Goal: Transaction & Acquisition: Purchase product/service

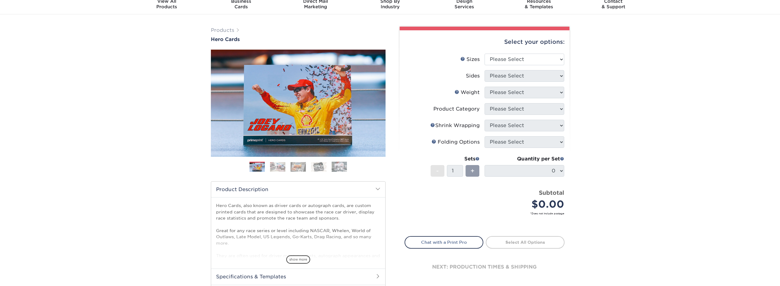
scroll to position [21, 0]
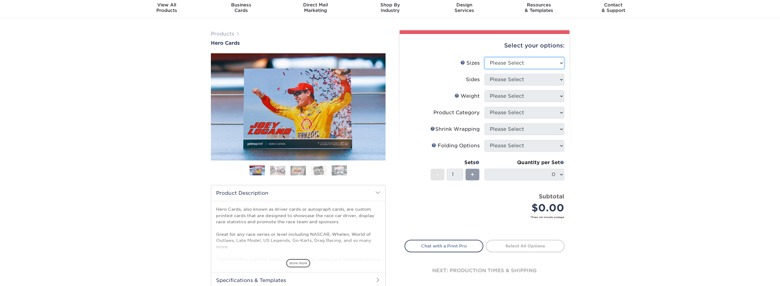
click at [530, 66] on select "Please Select 1.5" x 7" 4" x 6" 5" x 7" 6" x 8" 6" x 8.5" 6" x 9" 7" x 8.5" 7.5…" at bounding box center [524, 63] width 80 height 12
select select "4.00x6.00"
click at [484, 57] on select "Please Select 1.5" x 7" 4" x 6" 5" x 7" 6" x 8" 6" x 8.5" 6" x 9" 7" x 8.5" 7.5…" at bounding box center [524, 63] width 80 height 12
click at [528, 80] on select "Please Select Print Both Sides Print Front Only" at bounding box center [524, 80] width 80 height 12
select select "13abbda7-1d64-4f25-8bb2-c179b224825d"
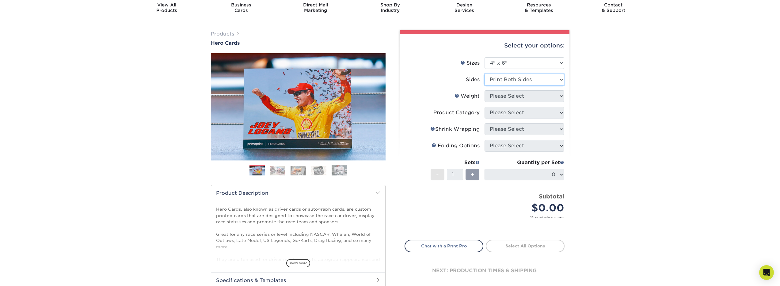
click at [484, 74] on select "Please Select Print Both Sides Print Front Only" at bounding box center [524, 80] width 80 height 12
click at [522, 94] on select "Please Select 14PT 100LB 16PT" at bounding box center [524, 96] width 80 height 12
select select "14PT"
click at [484, 90] on select "Please Select 14PT 100LB 16PT" at bounding box center [524, 96] width 80 height 12
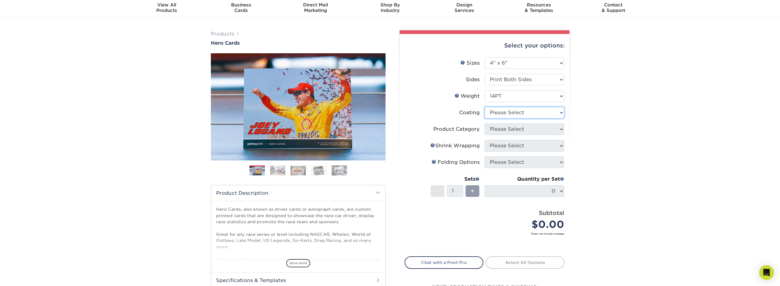
click at [517, 109] on select at bounding box center [524, 113] width 80 height 12
select select "121bb7b5-3b4d-429f-bd8d-bbf80e953313"
click at [484, 107] on select at bounding box center [524, 113] width 80 height 12
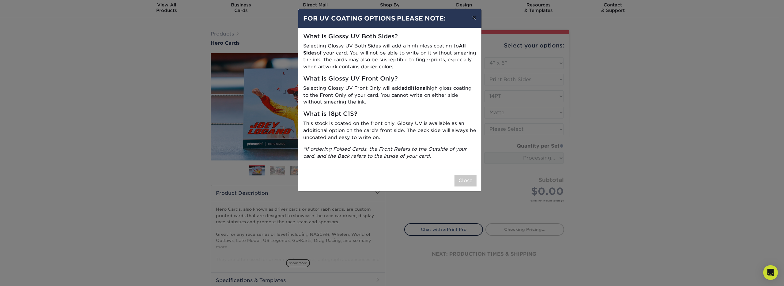
click at [471, 18] on button "×" at bounding box center [474, 17] width 14 height 17
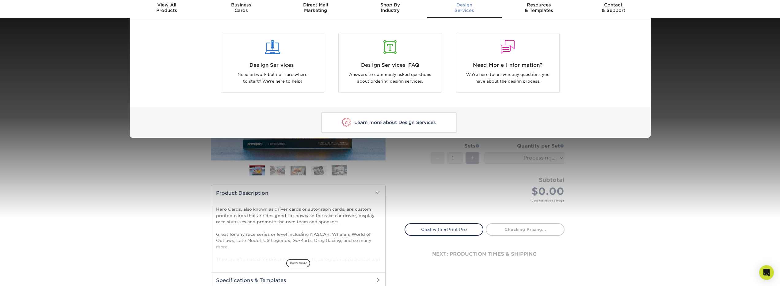
click at [674, 55] on div "Design Services Need artwork but not sure where to start? We're here to help! D…" at bounding box center [390, 78] width 780 height 120
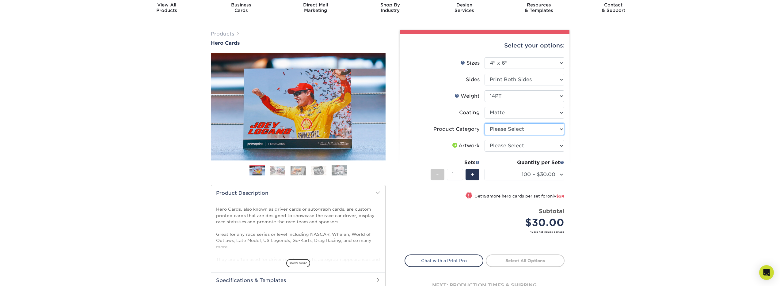
click at [534, 131] on select "Please Select Postcards" at bounding box center [524, 129] width 80 height 12
select select "9b7272e0-d6c8-4c3c-8e97-d3a1bcdab858"
click at [484, 123] on select "Please Select Postcards" at bounding box center [524, 129] width 80 height 12
click at [525, 147] on select "Please Select I will upload files I need a design - $150" at bounding box center [524, 146] width 80 height 12
select select "upload"
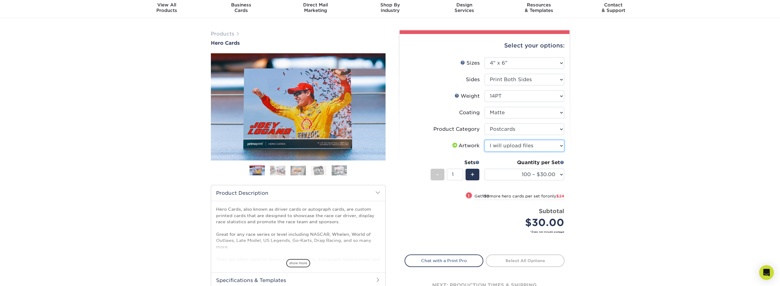
click at [484, 140] on select "Please Select I will upload files I need a design - $150" at bounding box center [524, 146] width 80 height 12
click at [634, 158] on div "Products Hero Cards Previous Next ," at bounding box center [390, 181] width 780 height 327
click at [506, 59] on select "Please Select 1.5" x 7" 4" x 6" 5" x 7" 6" x 8" 6" x 8.5" 6" x 9" 7" x 8.5" 7.5…" at bounding box center [524, 63] width 80 height 12
click at [535, 180] on div "Quantity per Set 100 – $30.00 250 – $54.00 500 – $64.00 1000 – $73.00 2500 – $1…" at bounding box center [524, 173] width 80 height 28
click at [540, 172] on select "100 – $30.00 250 – $54.00 500 – $64.00 1000 – $73.00 2500 – $149.00 5000 – $222…" at bounding box center [524, 175] width 80 height 12
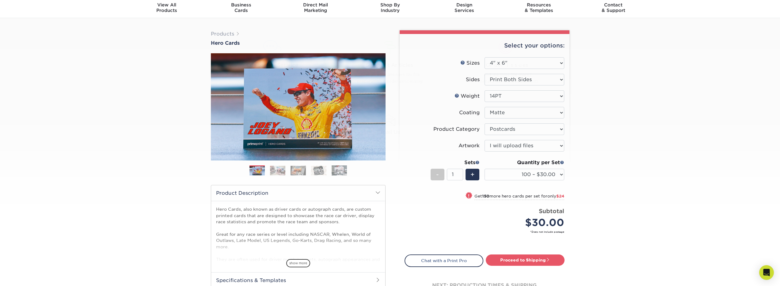
click at [665, 188] on div "Products Hero Cards Previous Next ," at bounding box center [390, 181] width 780 height 327
click at [555, 177] on select "100 – $30.00 250 – $54.00 500 – $64.00 1000 – $73.00 2500 – $149.00 5000 – $222…" at bounding box center [524, 175] width 80 height 12
